Goal: Information Seeking & Learning: Learn about a topic

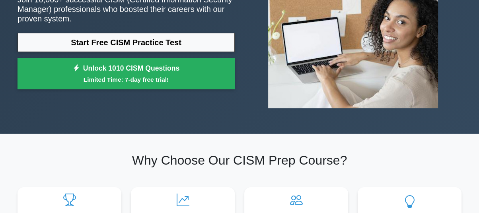
scroll to position [80, 0]
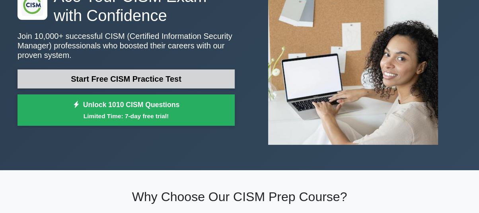
click at [119, 76] on link "Start Free CISM Practice Test" at bounding box center [125, 79] width 217 height 19
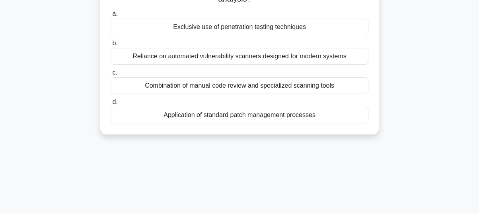
scroll to position [17, 0]
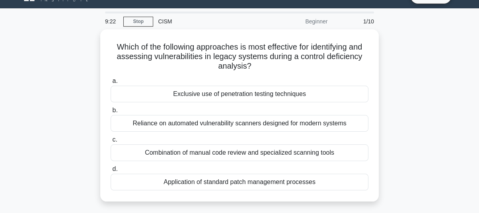
click at [413, 125] on div "Which of the following approaches is most effective for identifying and assessi…" at bounding box center [239, 120] width 453 height 182
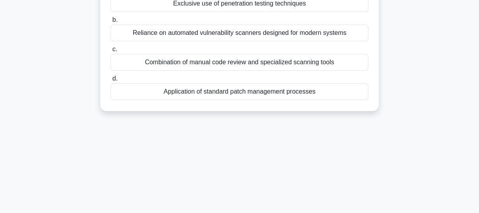
scroll to position [0, 0]
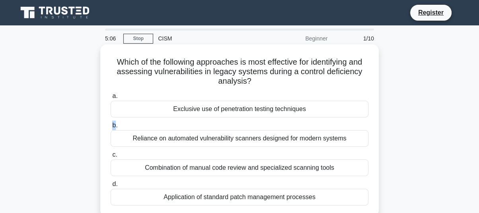
click at [115, 126] on span "b." at bounding box center [114, 125] width 5 height 7
click at [176, 137] on div "Reliance on automated vulnerability scanners designed for modern systems" at bounding box center [240, 138] width 258 height 17
click at [115, 126] on span "b." at bounding box center [114, 125] width 5 height 7
click at [111, 126] on input "b. Reliance on automated vulnerability scanners designed for modern systems" at bounding box center [111, 125] width 0 height 5
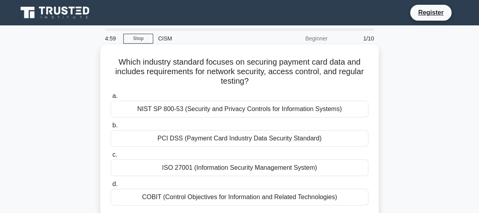
click at [120, 134] on div "PCI DSS (Payment Card Industry Data Security Standard)" at bounding box center [240, 138] width 258 height 17
click at [111, 128] on input "b. PCI DSS (Payment Card Industry Data Security Standard)" at bounding box center [111, 125] width 0 height 5
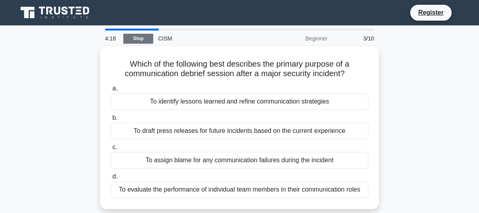
click at [139, 39] on link "Stop" at bounding box center [138, 39] width 30 height 10
